Goal: Find specific page/section: Find specific page/section

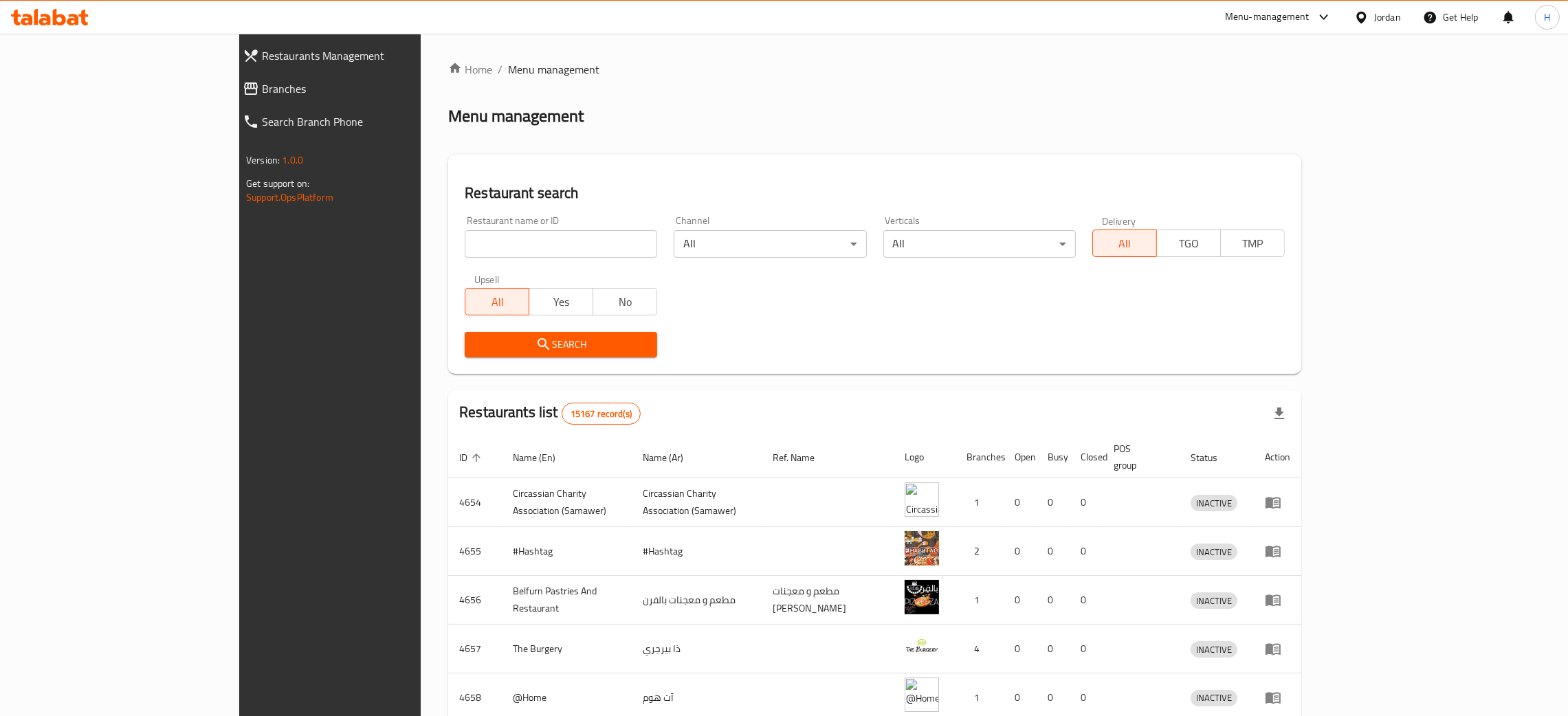
click at [262, 91] on span "Branches" at bounding box center [376, 89] width 228 height 17
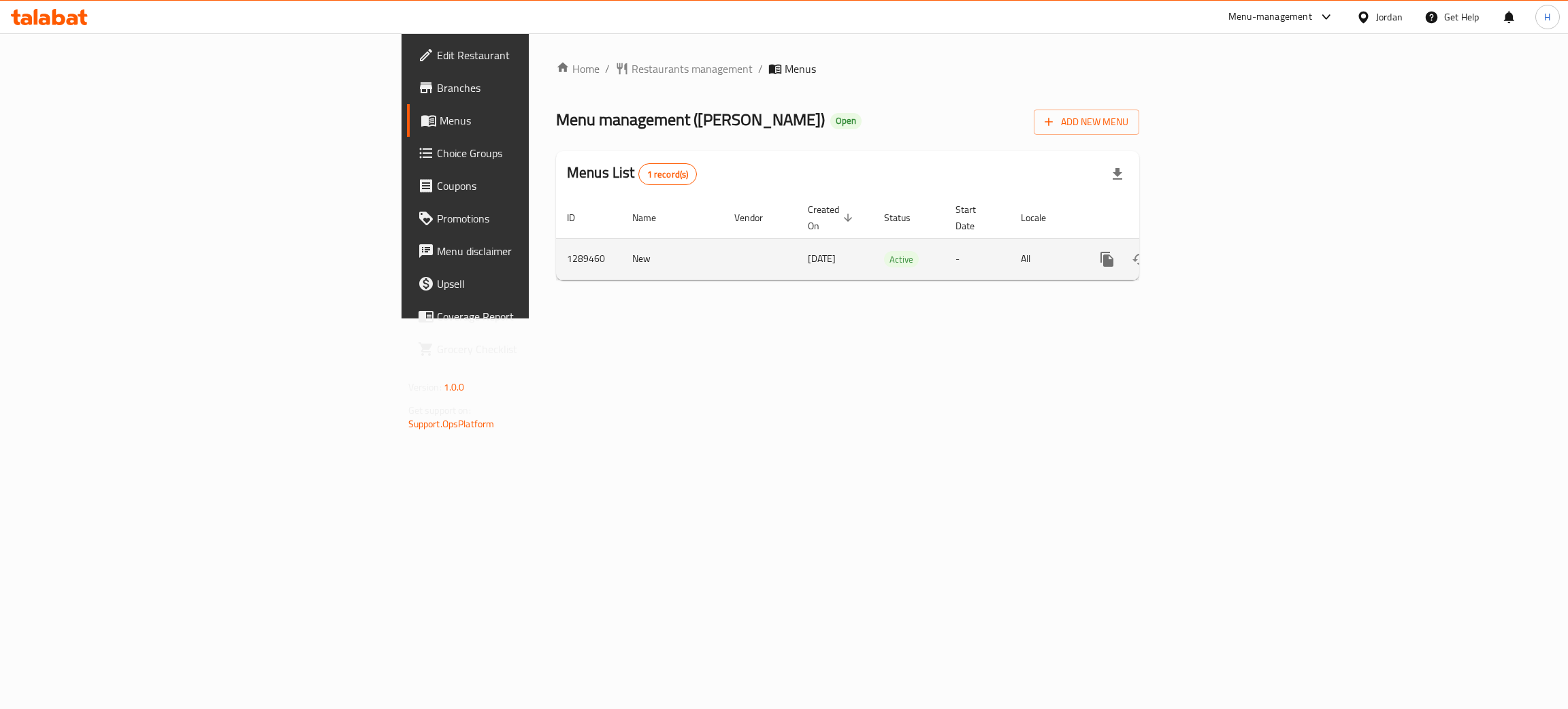
click at [1214, 251] on icon "enhanced table" at bounding box center [1205, 259] width 17 height 17
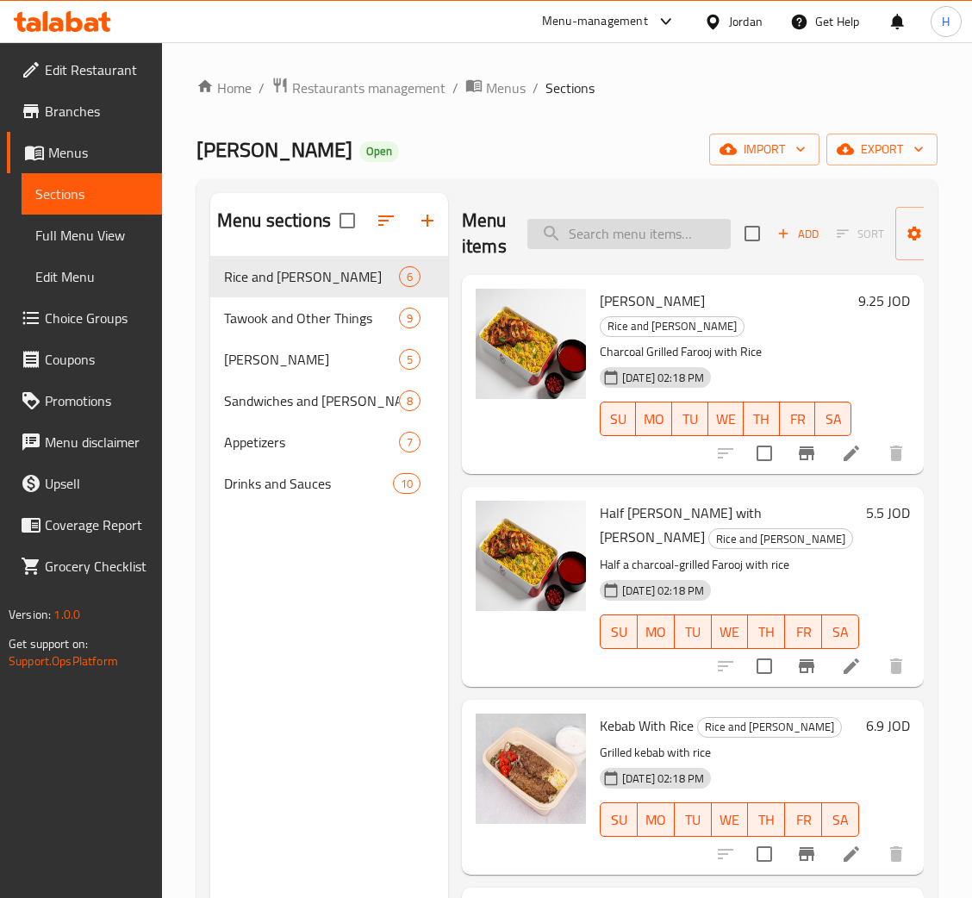
click at [673, 225] on input "search" at bounding box center [629, 234] width 203 height 30
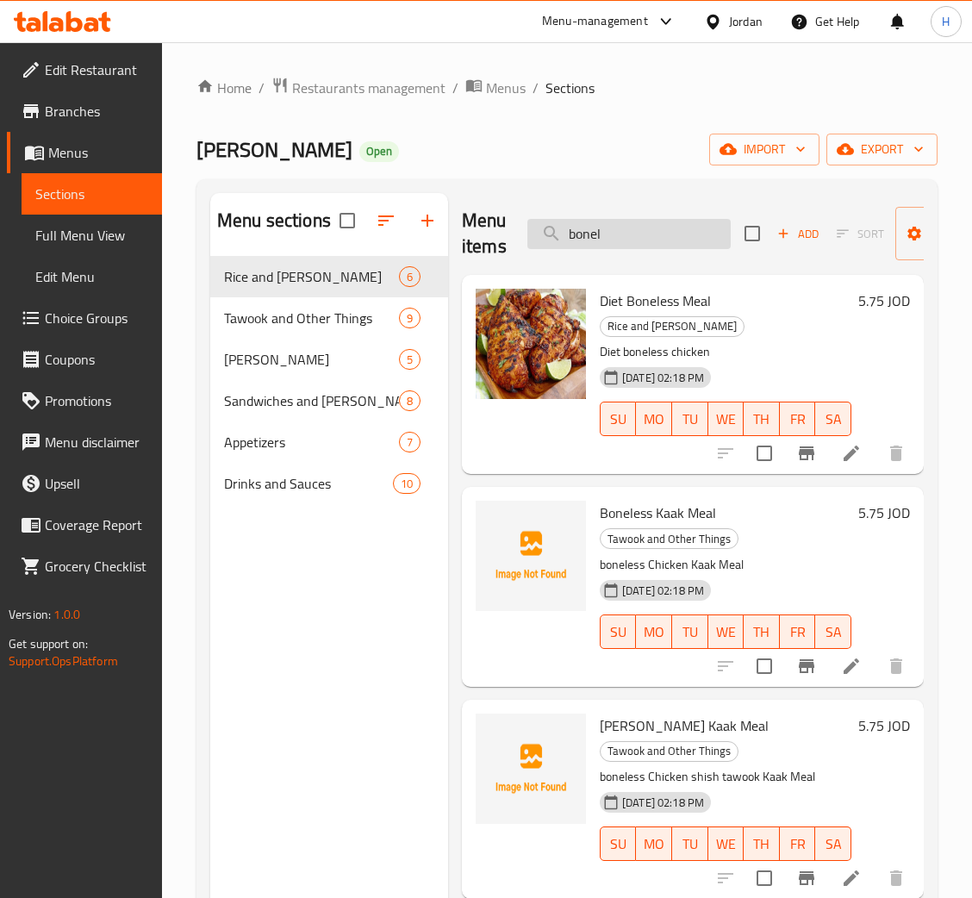
click at [659, 238] on input "bonel" at bounding box center [629, 234] width 203 height 30
click at [699, 243] on input "bonel" at bounding box center [629, 234] width 203 height 30
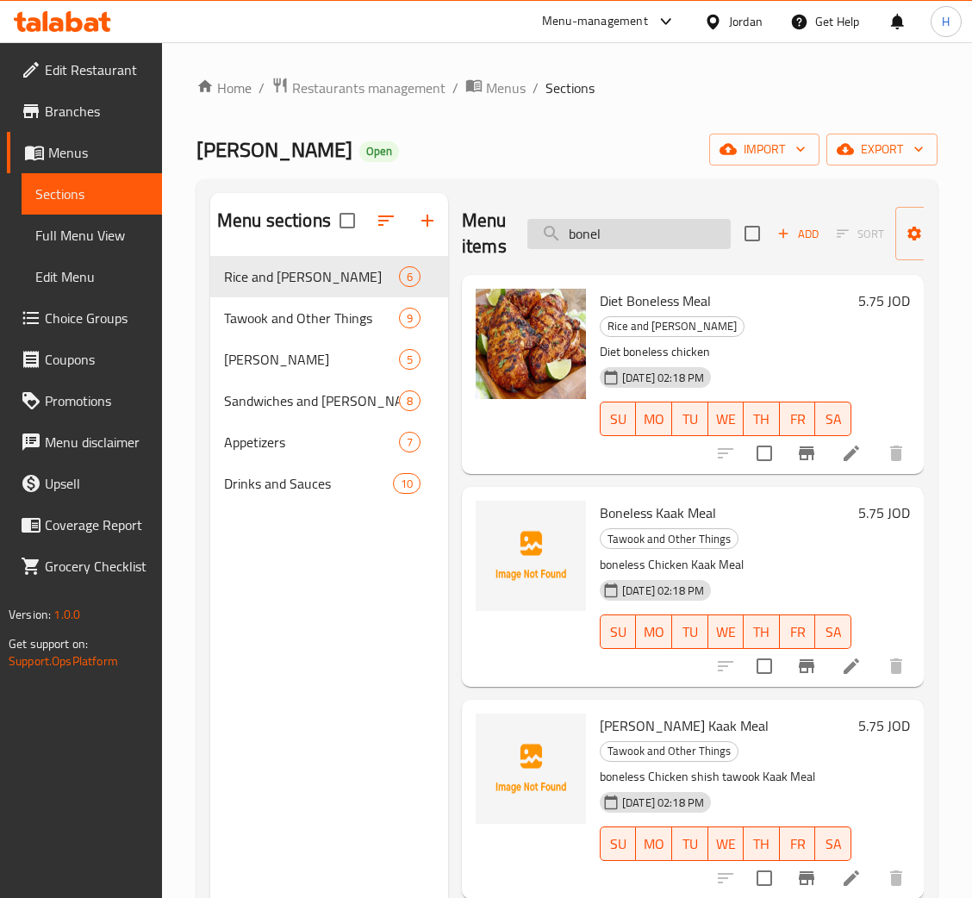
click at [699, 243] on input "bonel" at bounding box center [629, 234] width 203 height 30
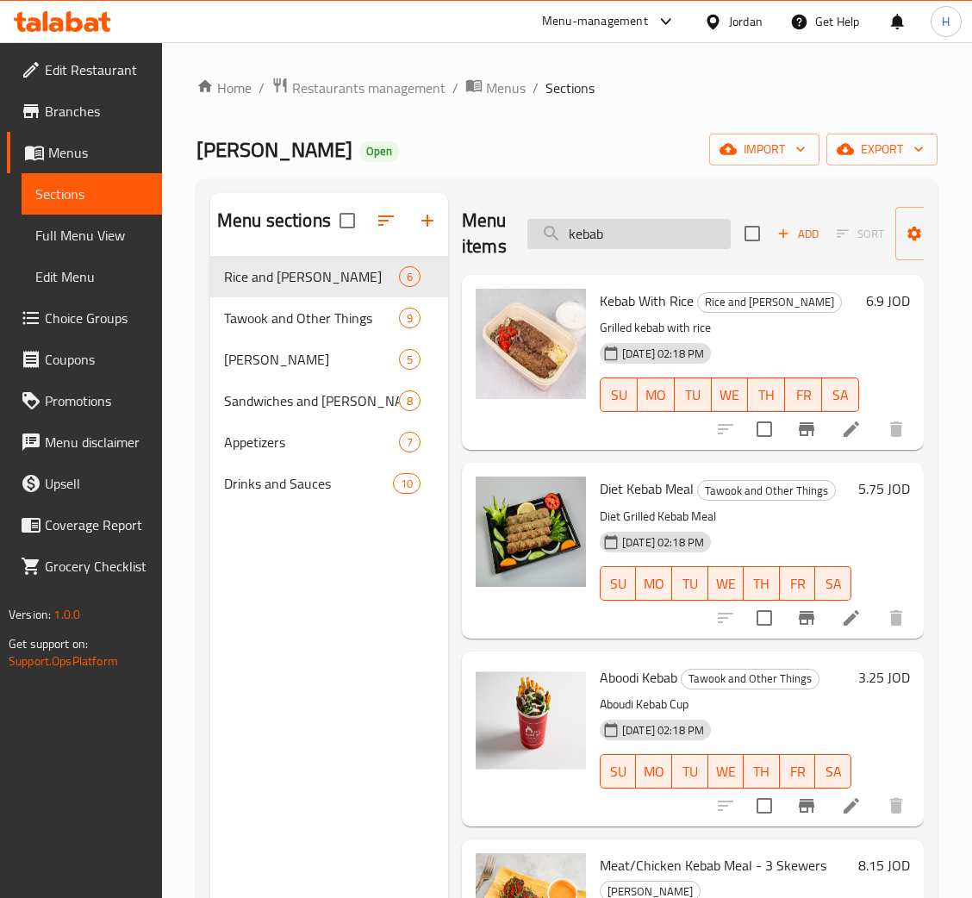
click at [623, 241] on input "kebab" at bounding box center [629, 234] width 203 height 30
type input "flash"
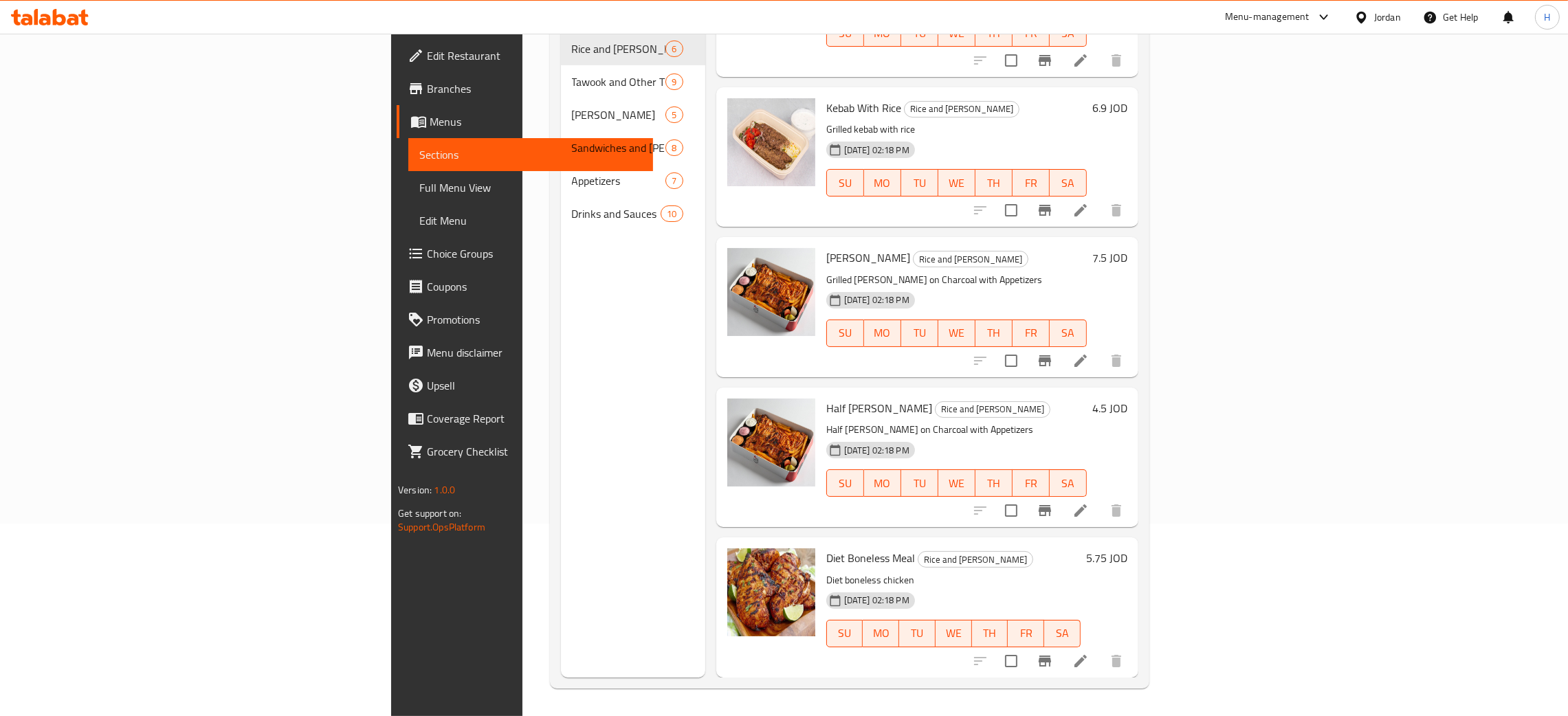
scroll to position [217, 0]
